Goal: Information Seeking & Learning: Learn about a topic

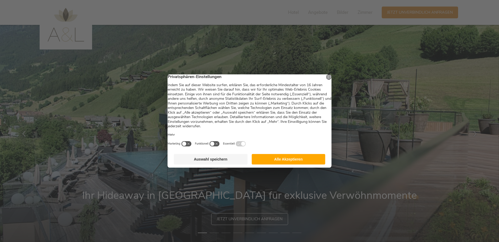
click at [200, 162] on button "Auswahl speichern" at bounding box center [211, 159] width 74 height 10
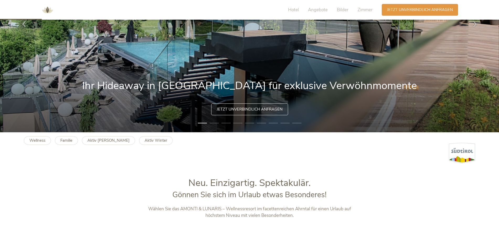
scroll to position [131, 0]
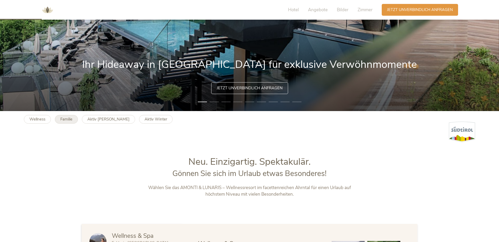
click at [71, 120] on b "Familie" at bounding box center [66, 119] width 12 height 5
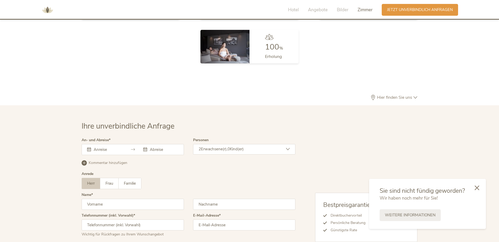
scroll to position [1571, 0]
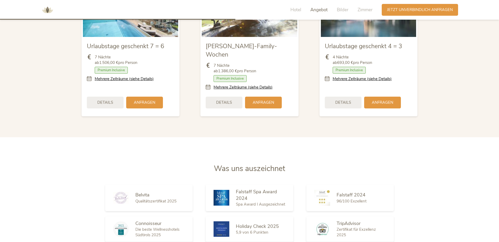
scroll to position [787, 0]
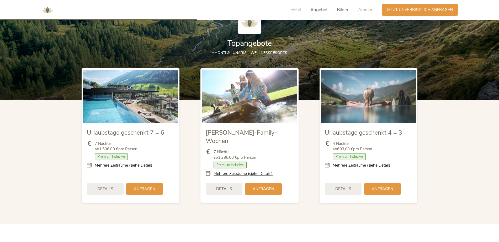
click at [337, 12] on span "Bilder" at bounding box center [343, 10] width 12 height 6
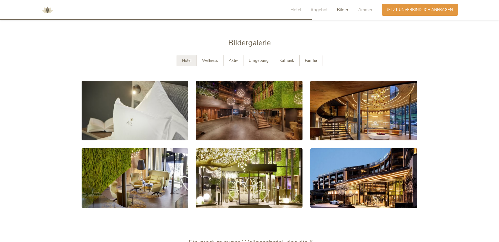
scroll to position [955, 0]
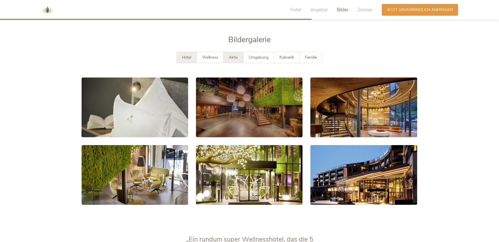
click at [233, 55] on span "Aktiv" at bounding box center [233, 57] width 9 height 5
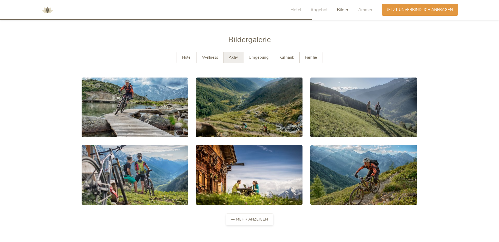
click at [237, 216] on div "mehr anzeigen weniger anzeigen" at bounding box center [249, 220] width 47 height 12
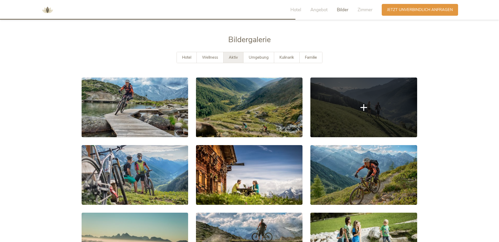
click at [330, 104] on link at bounding box center [363, 108] width 107 height 60
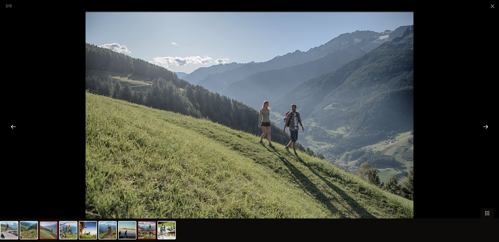
click at [150, 232] on img at bounding box center [146, 230] width 17 height 17
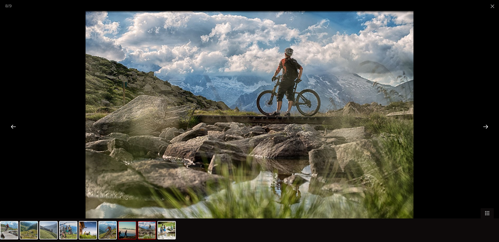
click at [124, 236] on img at bounding box center [127, 230] width 17 height 17
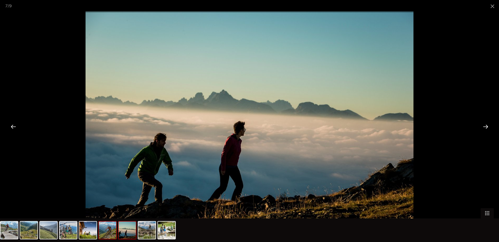
click at [115, 237] on img at bounding box center [107, 230] width 17 height 17
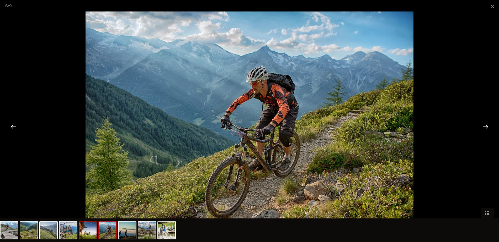
click at [93, 239] on img at bounding box center [87, 230] width 17 height 17
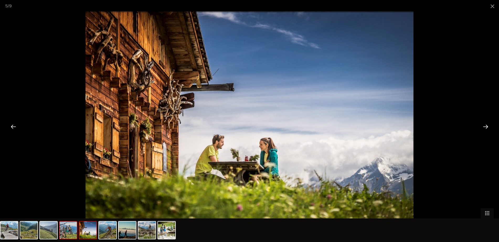
click at [70, 239] on div at bounding box center [68, 230] width 18 height 18
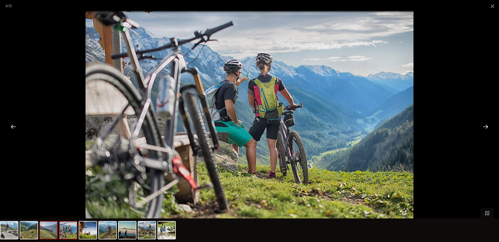
click at [55, 239] on img at bounding box center [48, 230] width 17 height 17
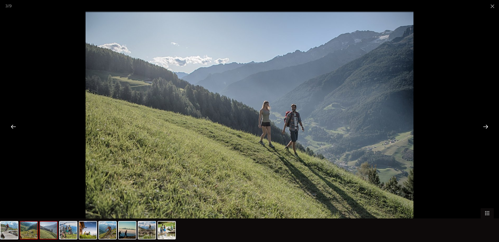
click at [36, 237] on img at bounding box center [28, 230] width 17 height 17
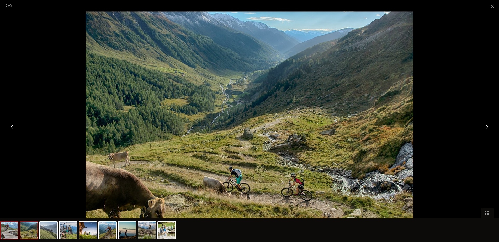
click at [15, 237] on img at bounding box center [9, 230] width 17 height 17
